Goal: Navigation & Orientation: Find specific page/section

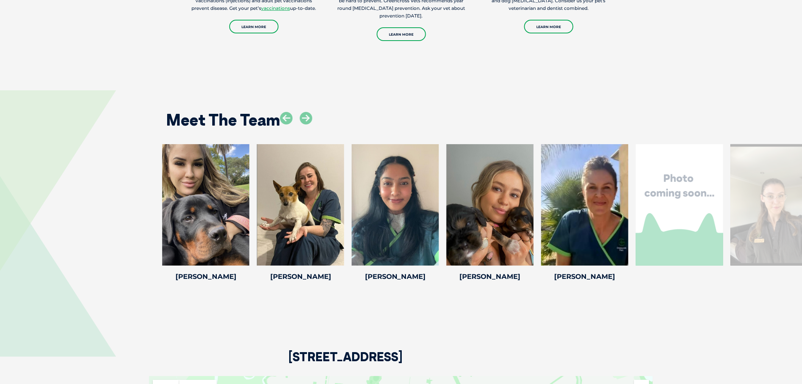
scroll to position [1095, 0]
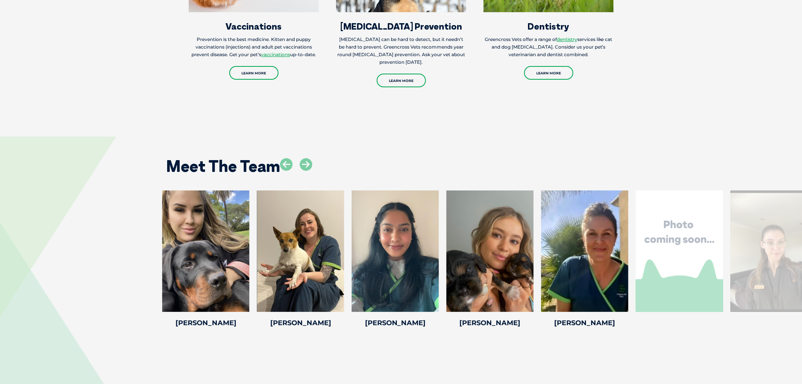
click at [435, 137] on div "Meet The Team [PERSON_NAME] Veterinary [PERSON_NAME] is a qualified veterinary …" at bounding box center [401, 237] width 802 height 246
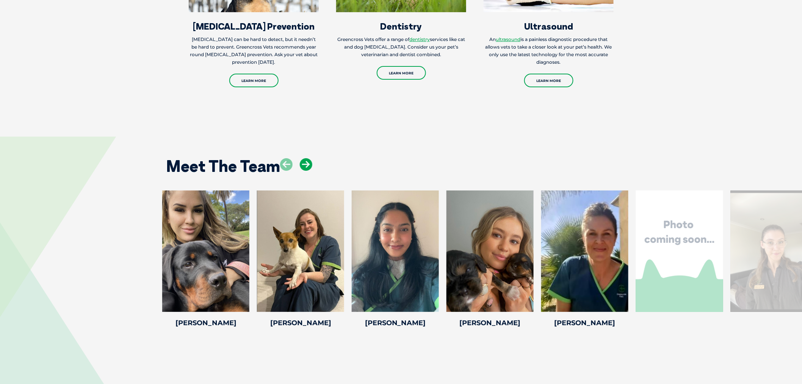
click at [301, 165] on icon at bounding box center [306, 164] width 13 height 13
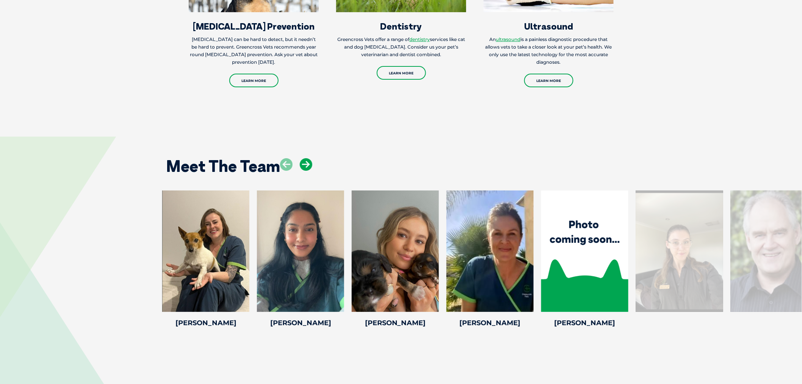
click at [301, 165] on icon at bounding box center [306, 164] width 13 height 13
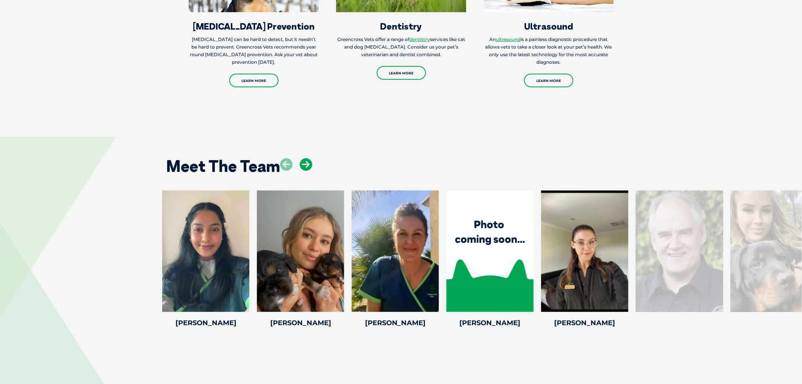
click at [301, 165] on icon at bounding box center [306, 164] width 13 height 13
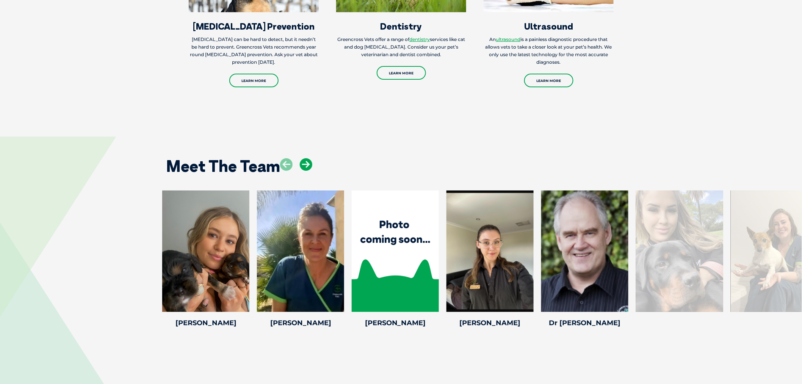
click at [301, 165] on icon at bounding box center [306, 164] width 13 height 13
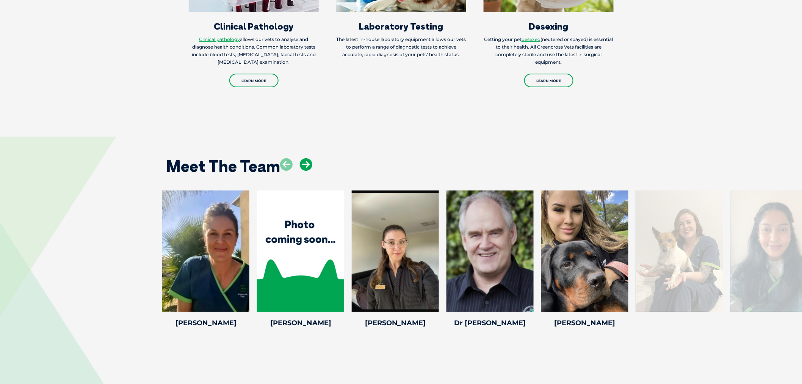
click at [301, 165] on icon at bounding box center [306, 164] width 13 height 13
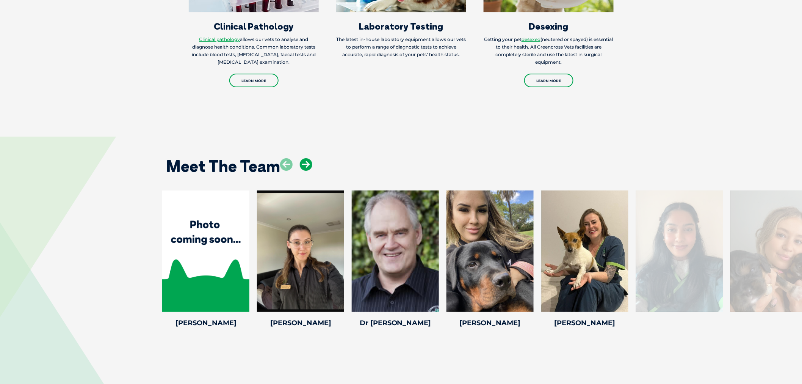
click at [307, 165] on icon at bounding box center [306, 164] width 13 height 13
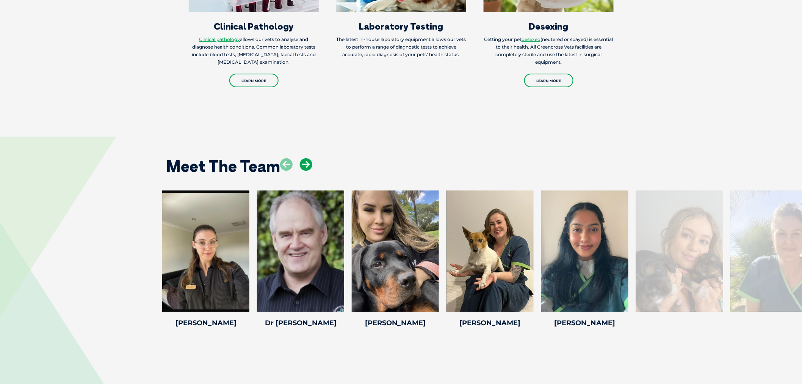
click at [307, 165] on icon at bounding box center [306, 164] width 13 height 13
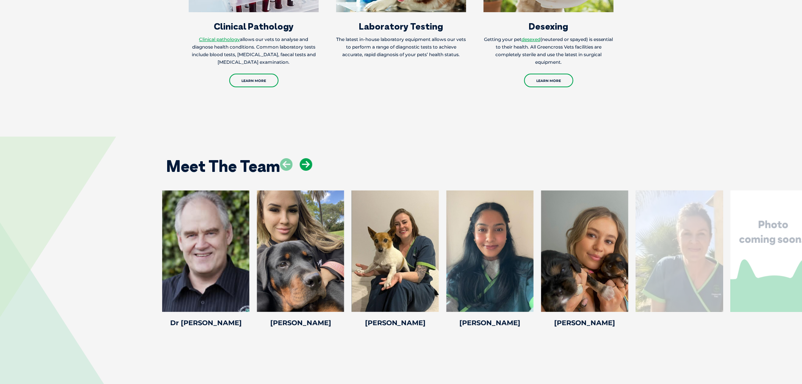
click at [307, 165] on icon at bounding box center [306, 164] width 13 height 13
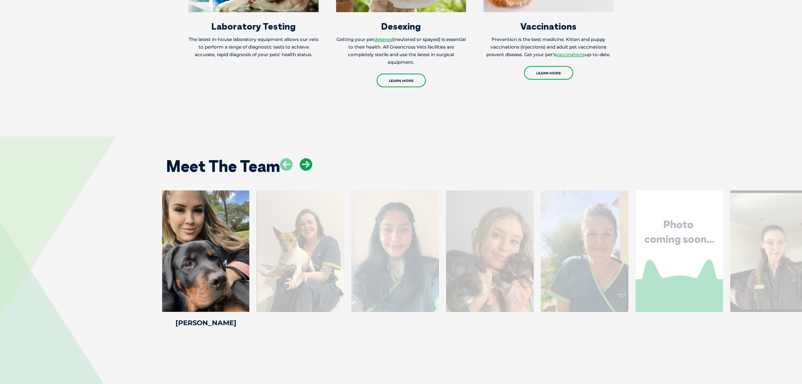
click at [306, 165] on icon at bounding box center [306, 164] width 13 height 13
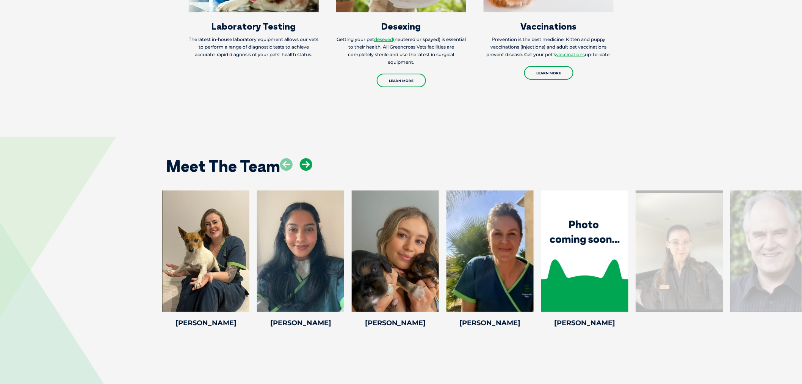
click at [306, 165] on icon at bounding box center [306, 164] width 13 height 13
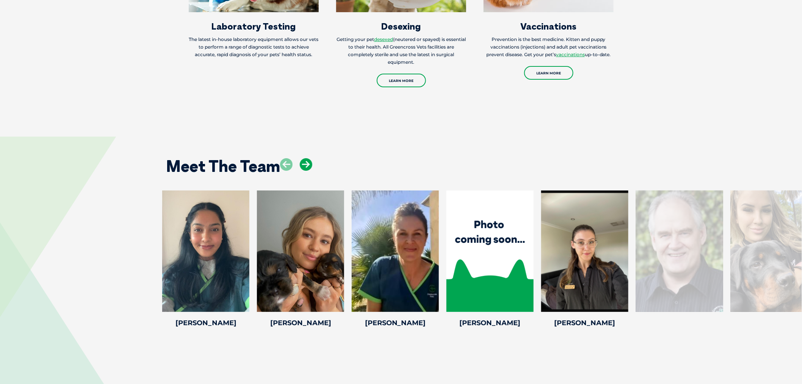
click at [306, 165] on icon at bounding box center [306, 164] width 13 height 13
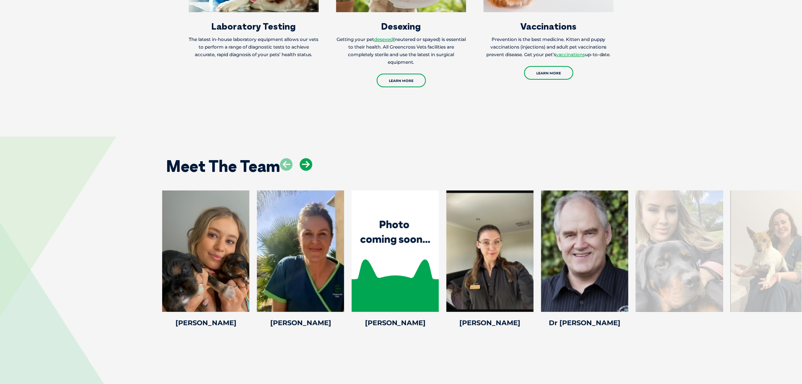
click at [306, 165] on icon at bounding box center [306, 164] width 13 height 13
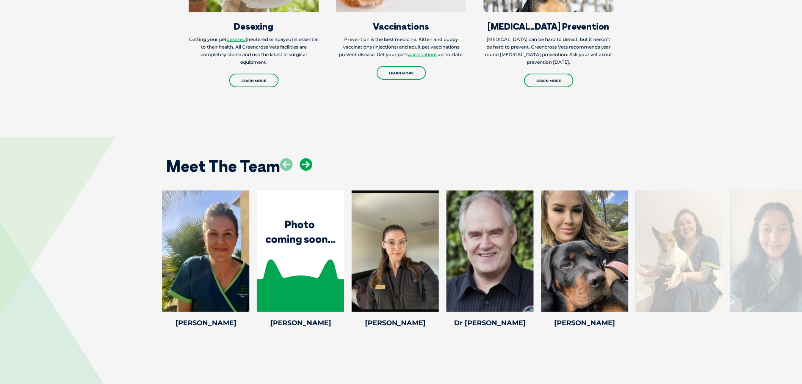
click at [306, 165] on icon at bounding box center [306, 164] width 13 height 13
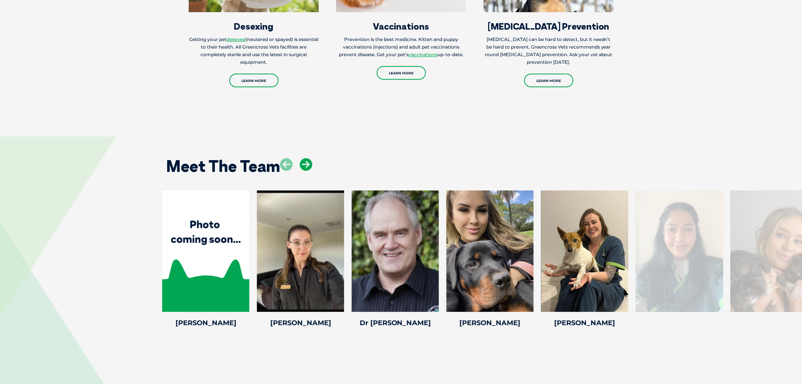
click at [306, 165] on icon at bounding box center [306, 164] width 13 height 13
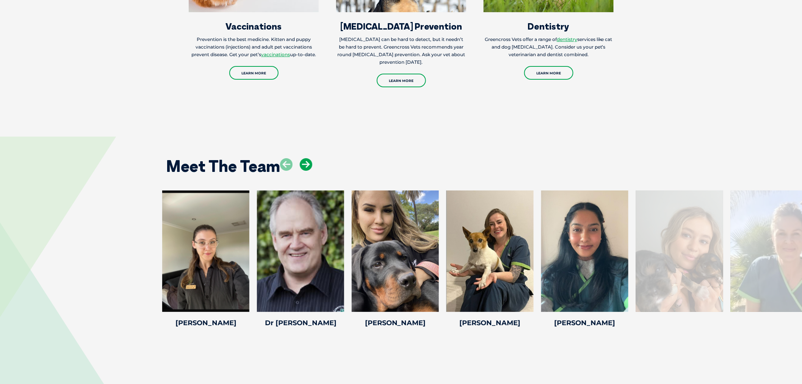
click at [301, 161] on icon at bounding box center [306, 164] width 13 height 13
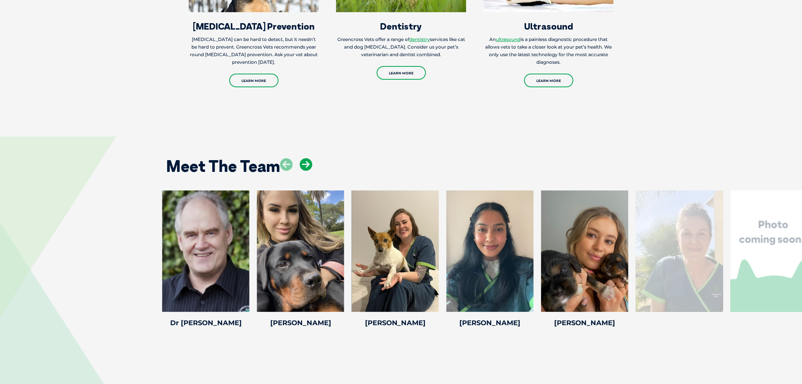
click at [301, 161] on icon at bounding box center [306, 164] width 13 height 13
